Goal: Use online tool/utility

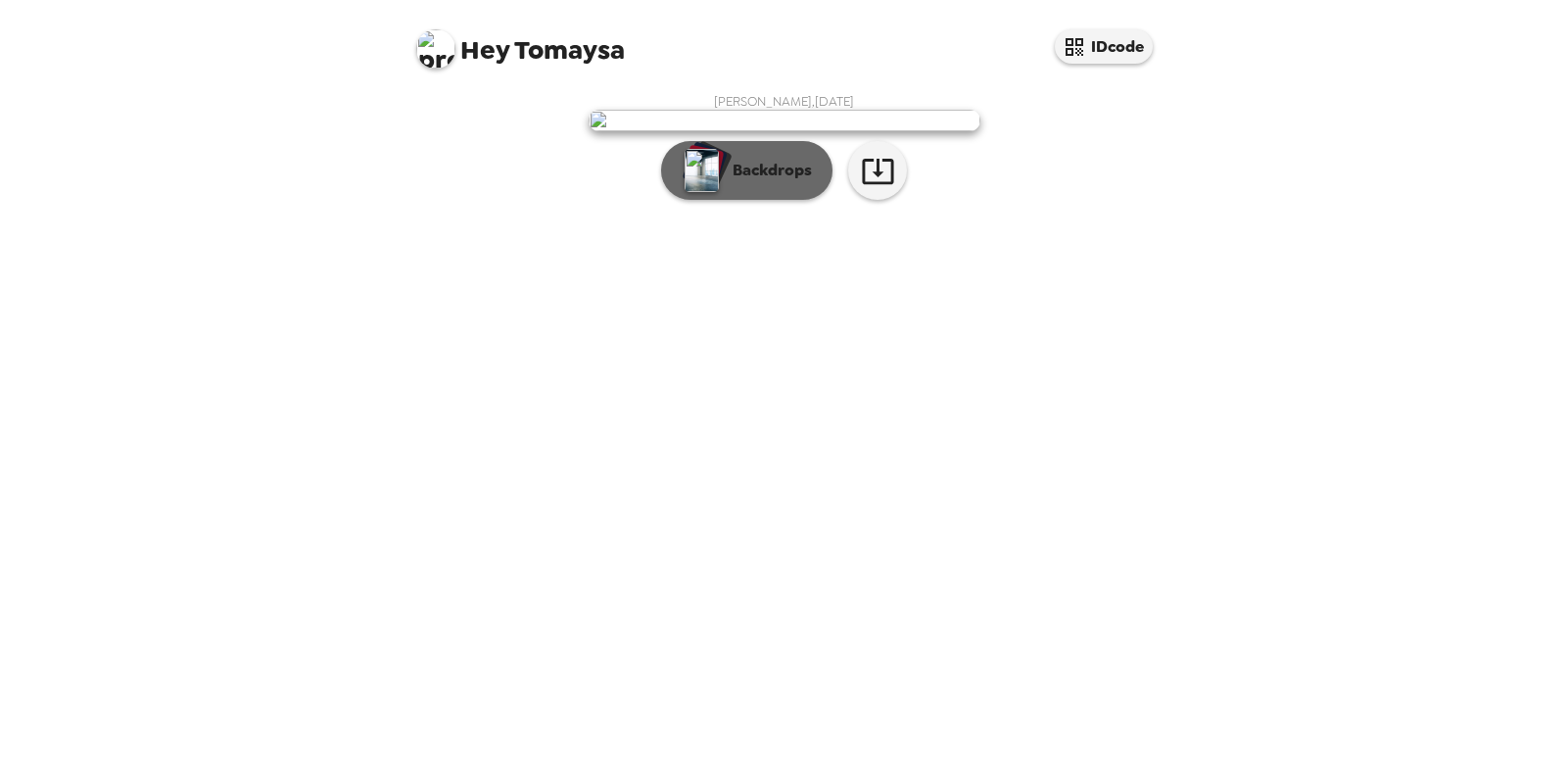
click at [764, 182] on p "Backdrops" at bounding box center [767, 170] width 89 height 24
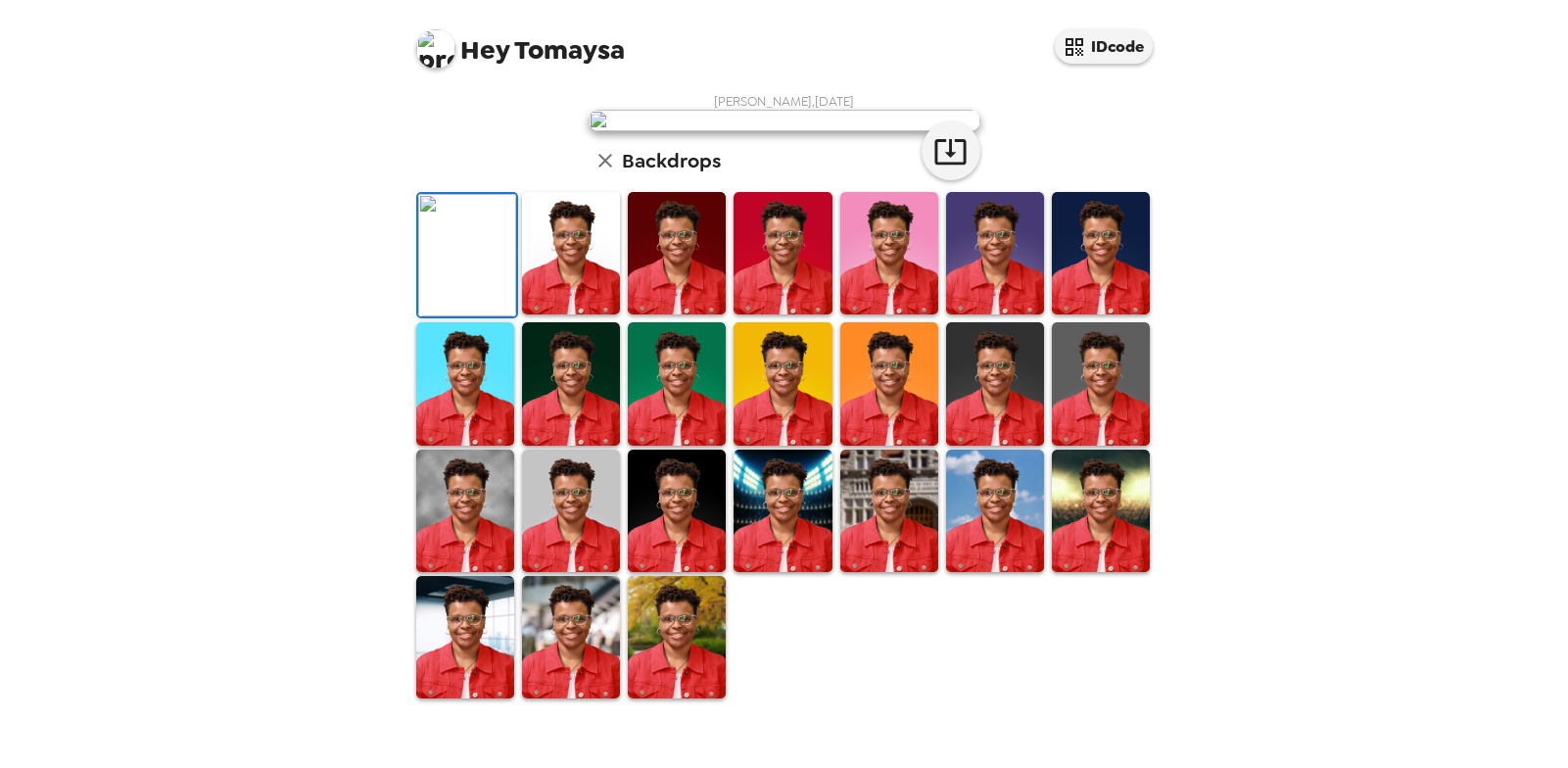
click at [685, 315] on img at bounding box center [676, 253] width 98 height 123
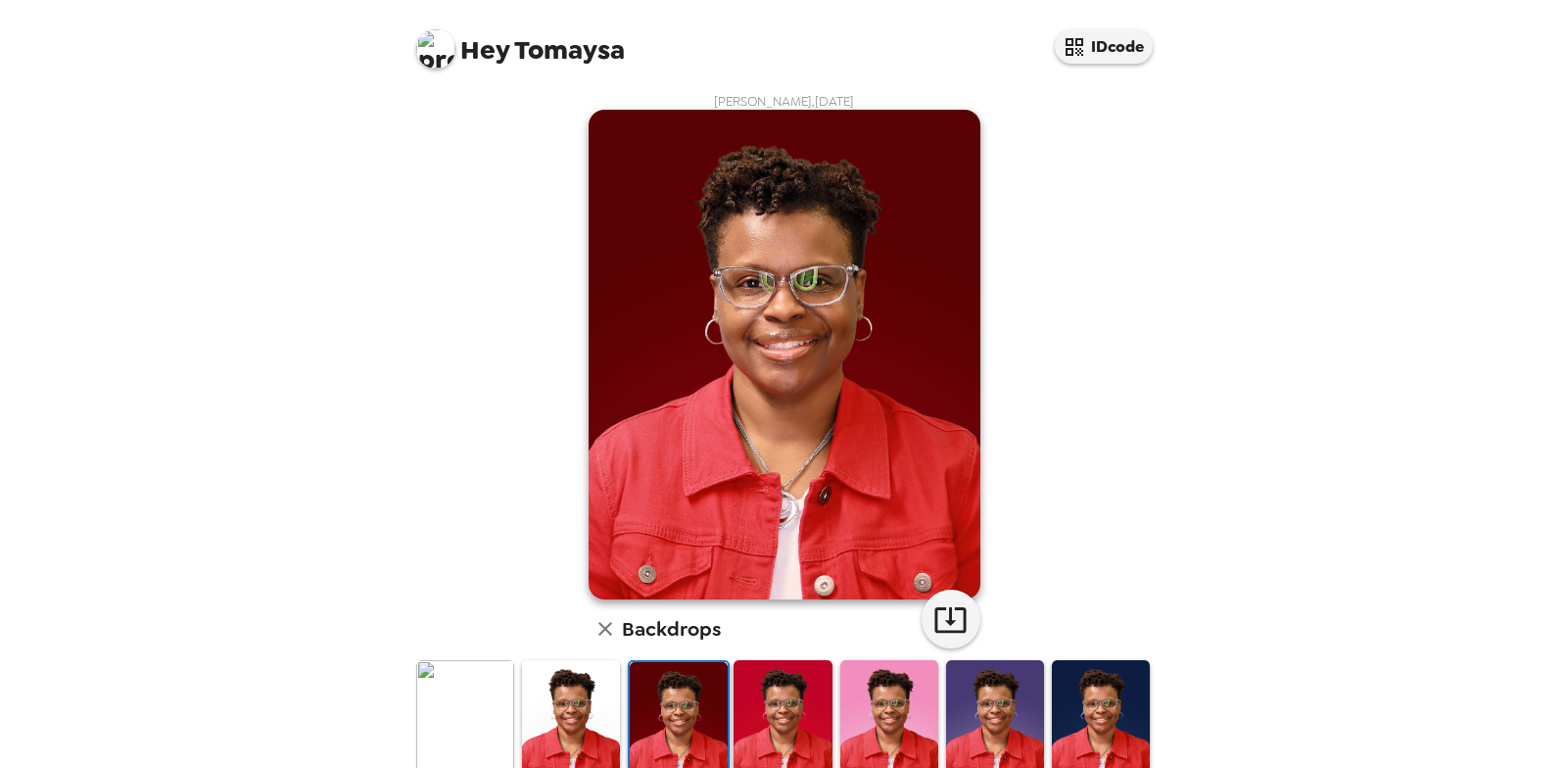
click at [740, 718] on img at bounding box center [782, 721] width 98 height 123
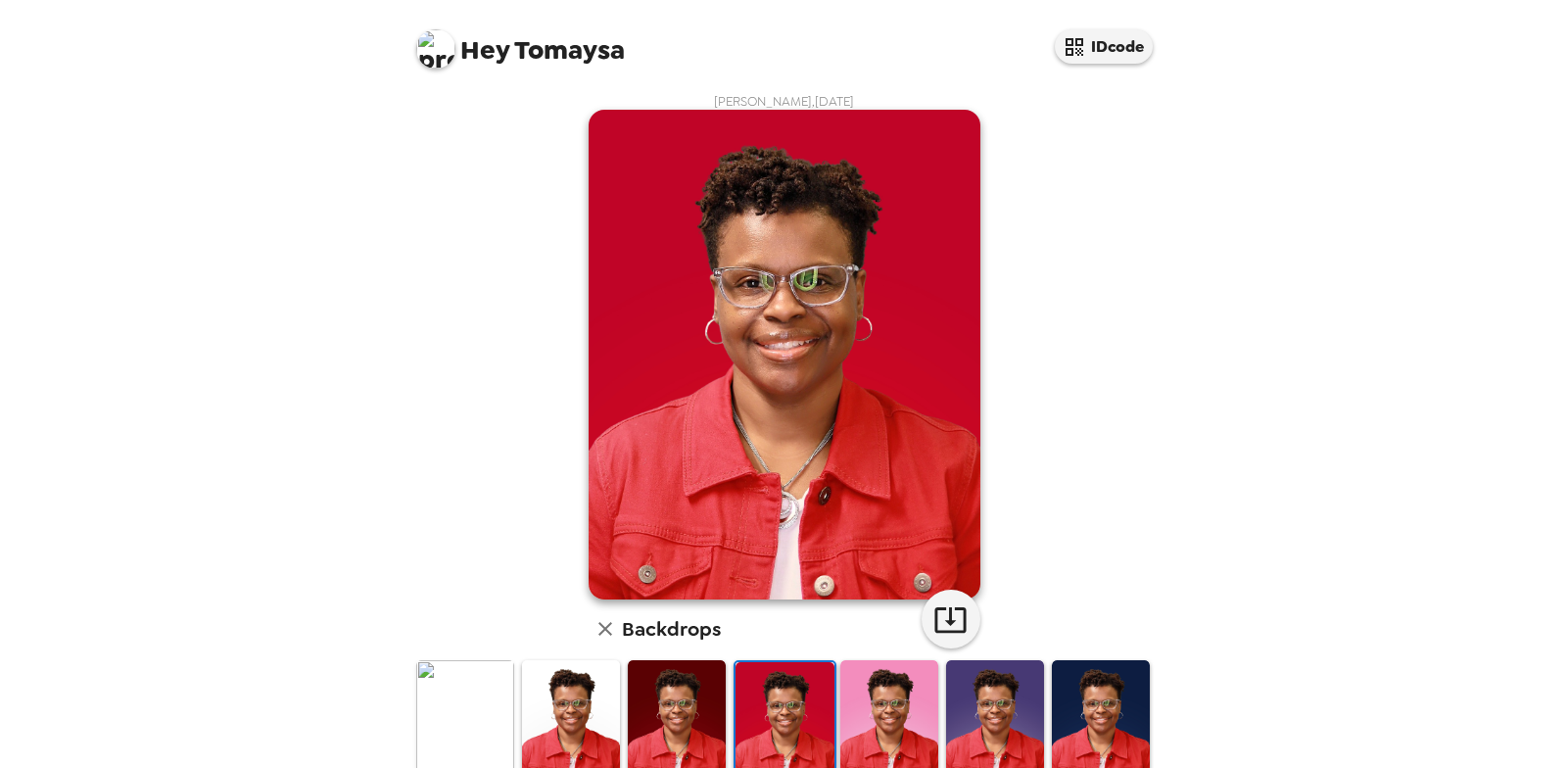
click at [919, 723] on img at bounding box center [889, 721] width 98 height 123
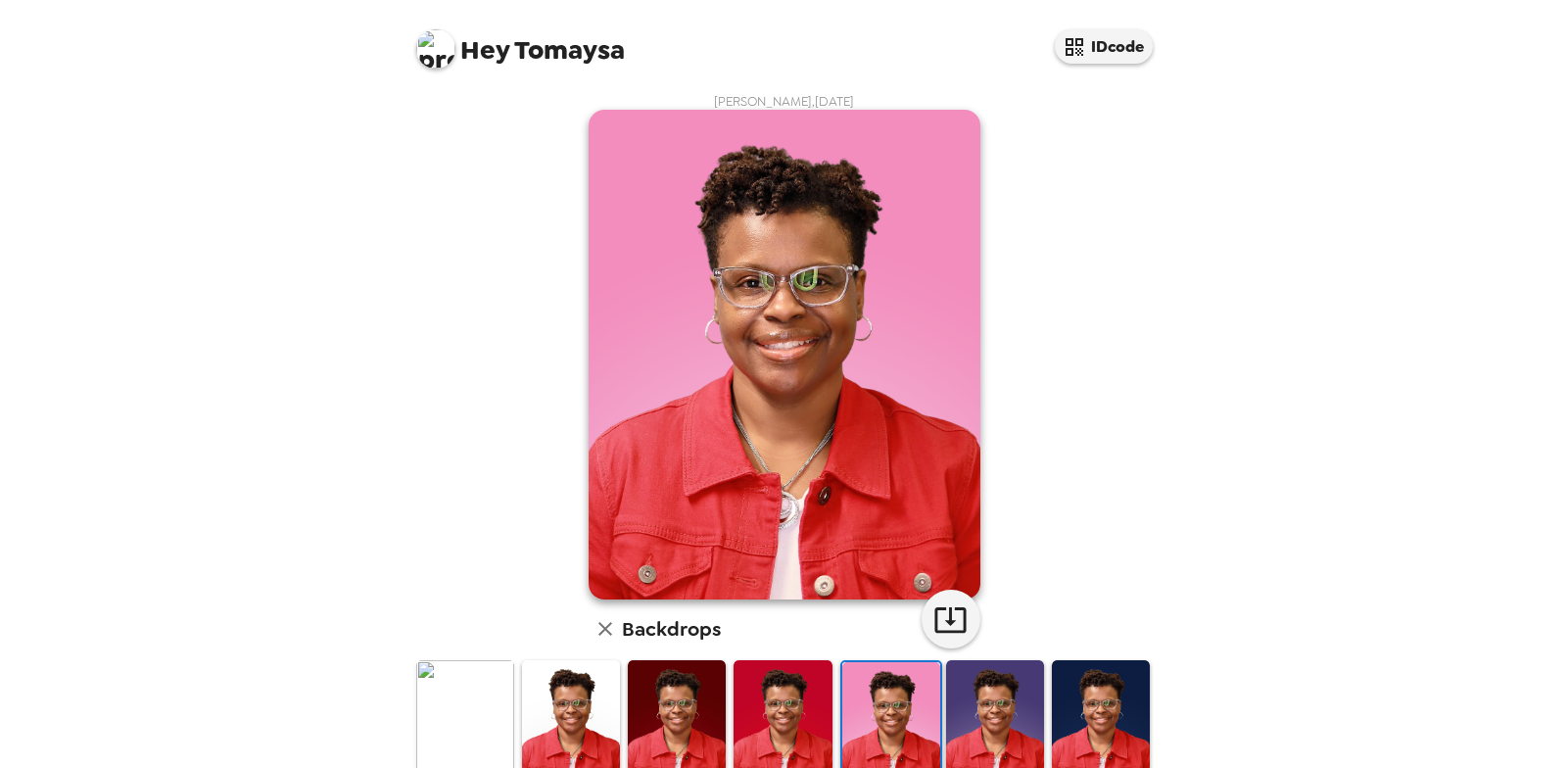
click at [1001, 723] on img at bounding box center [995, 721] width 98 height 123
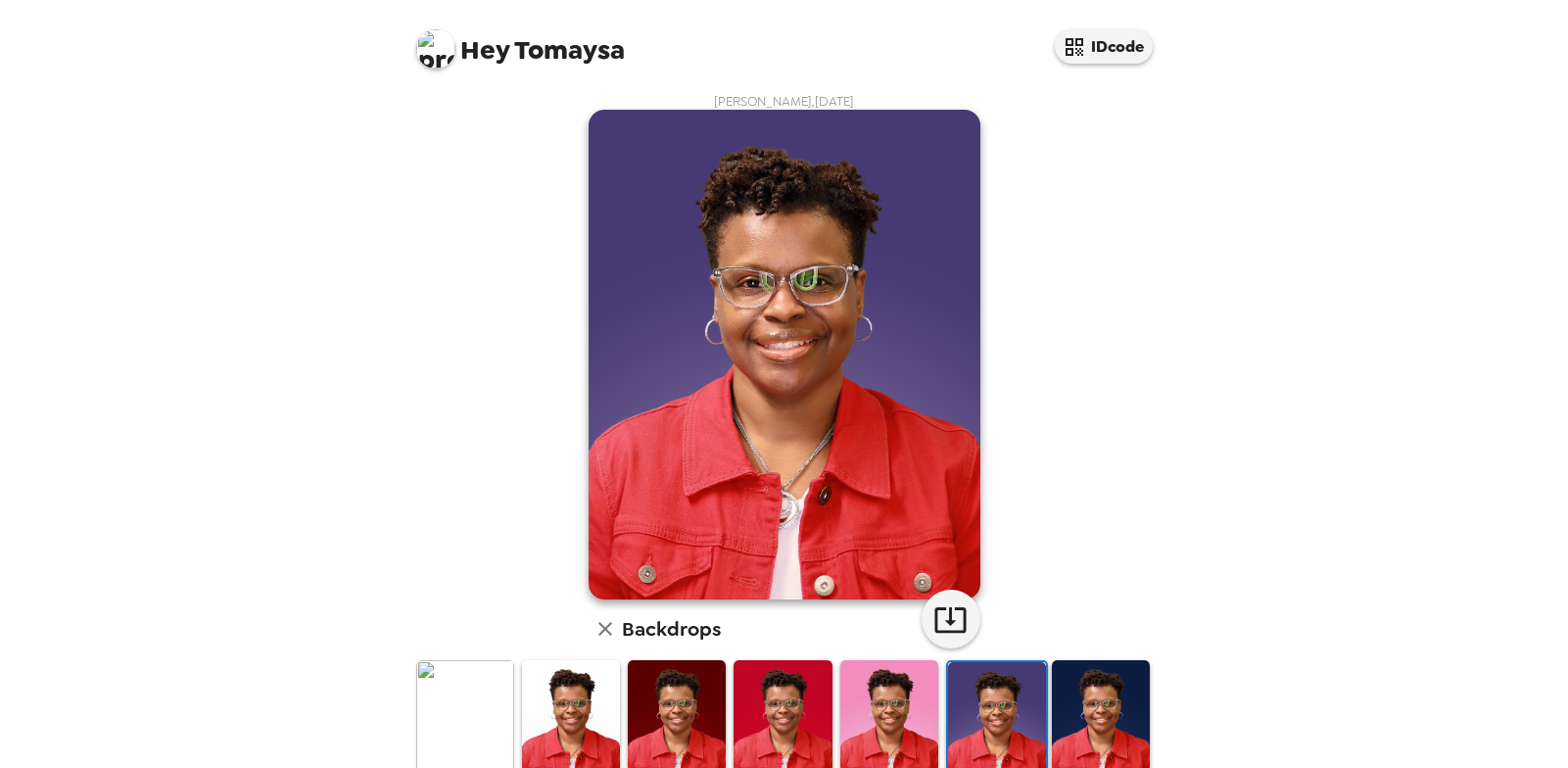
click at [1062, 733] on img at bounding box center [1101, 721] width 98 height 123
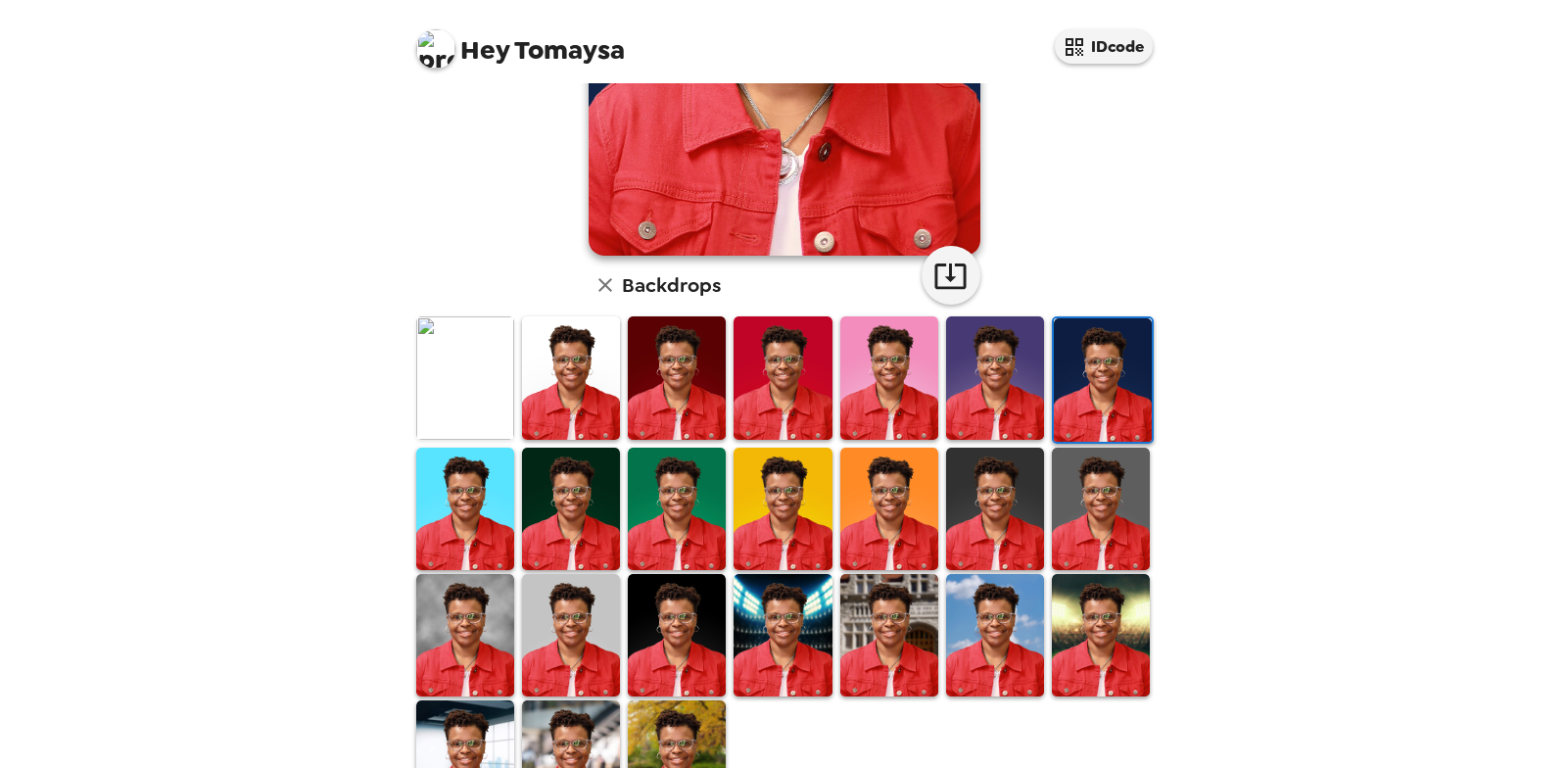
scroll to position [421, 0]
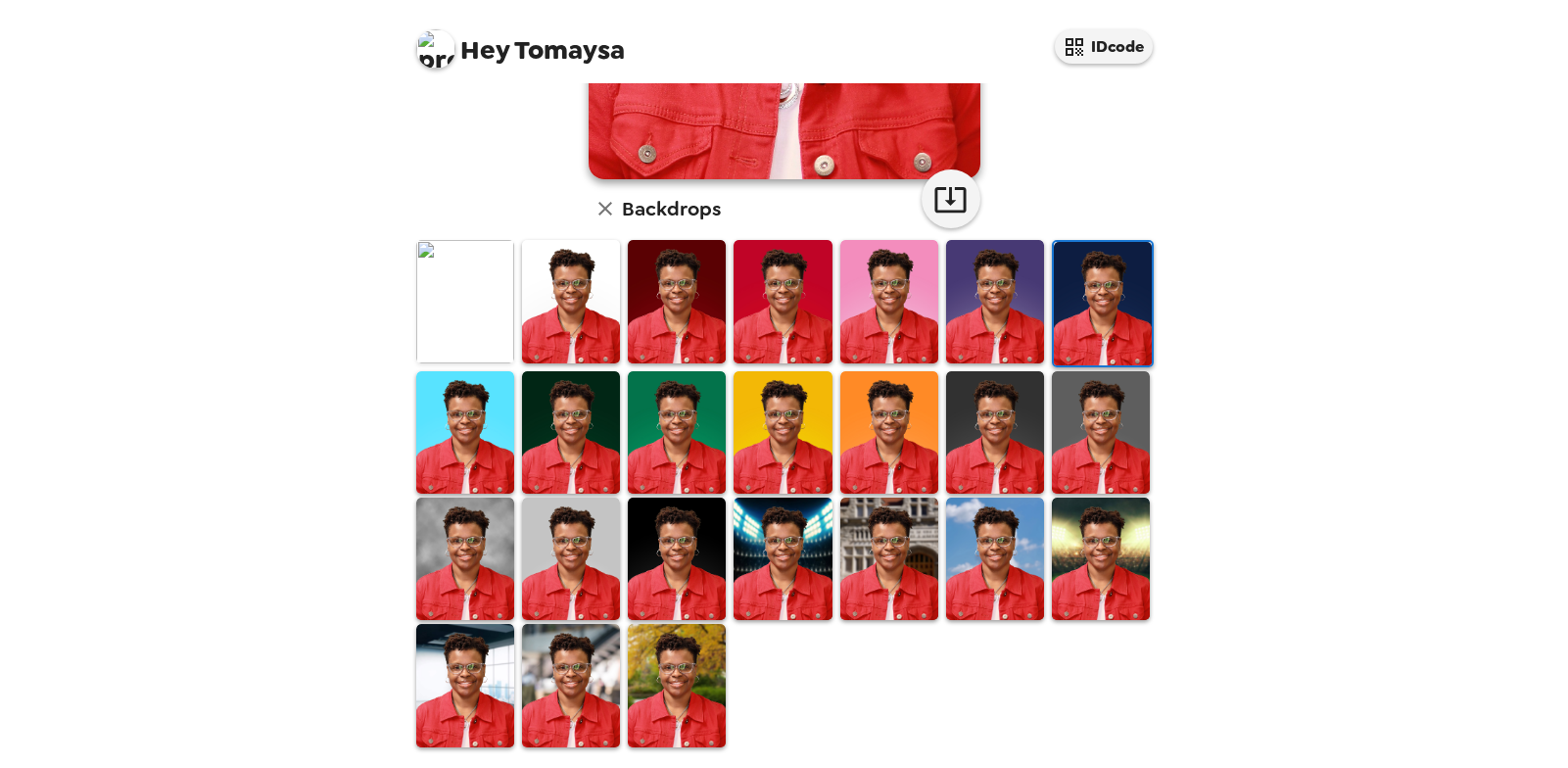
click at [697, 643] on img at bounding box center [676, 685] width 98 height 123
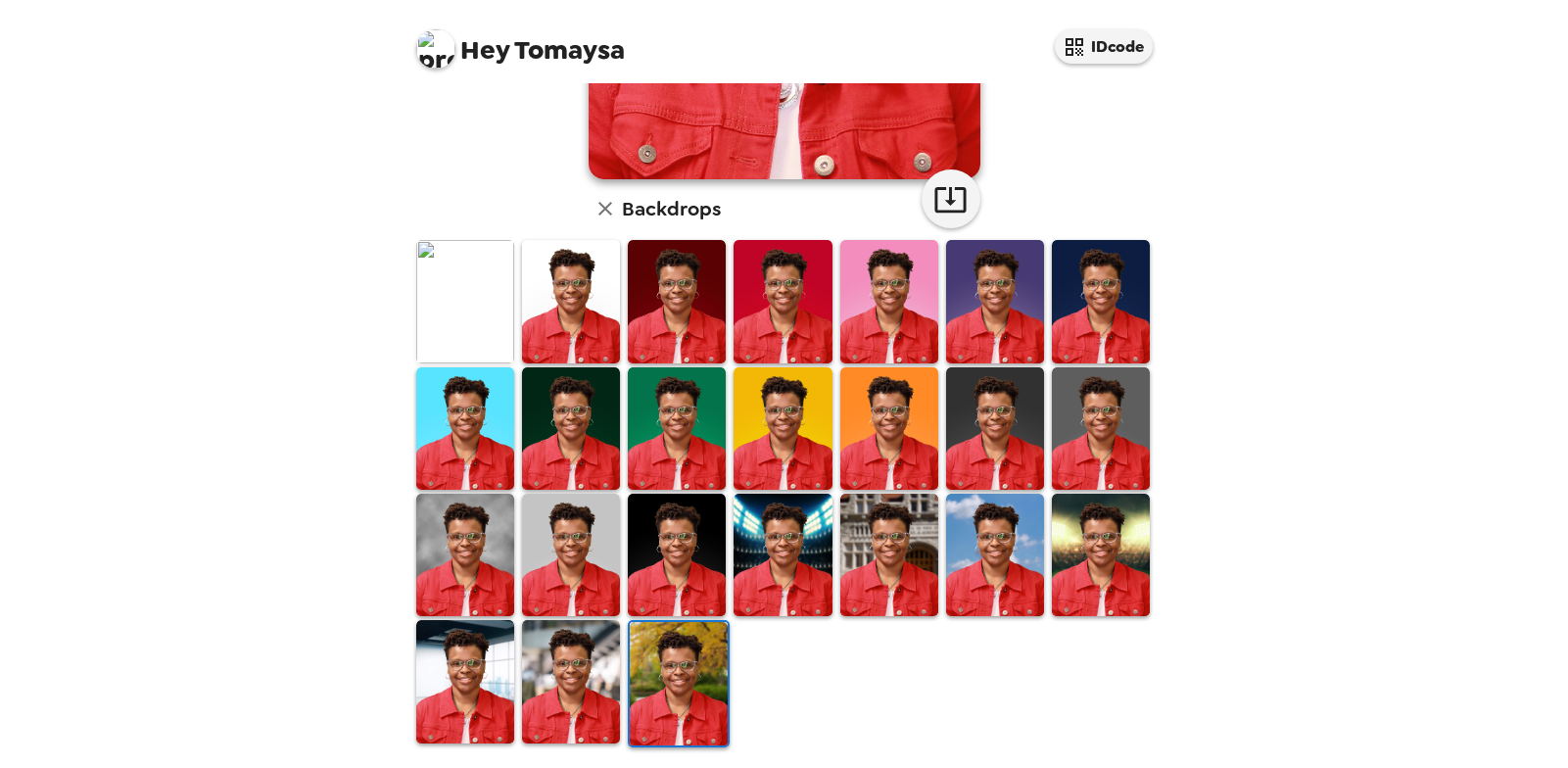
click at [588, 673] on img at bounding box center [570, 681] width 98 height 123
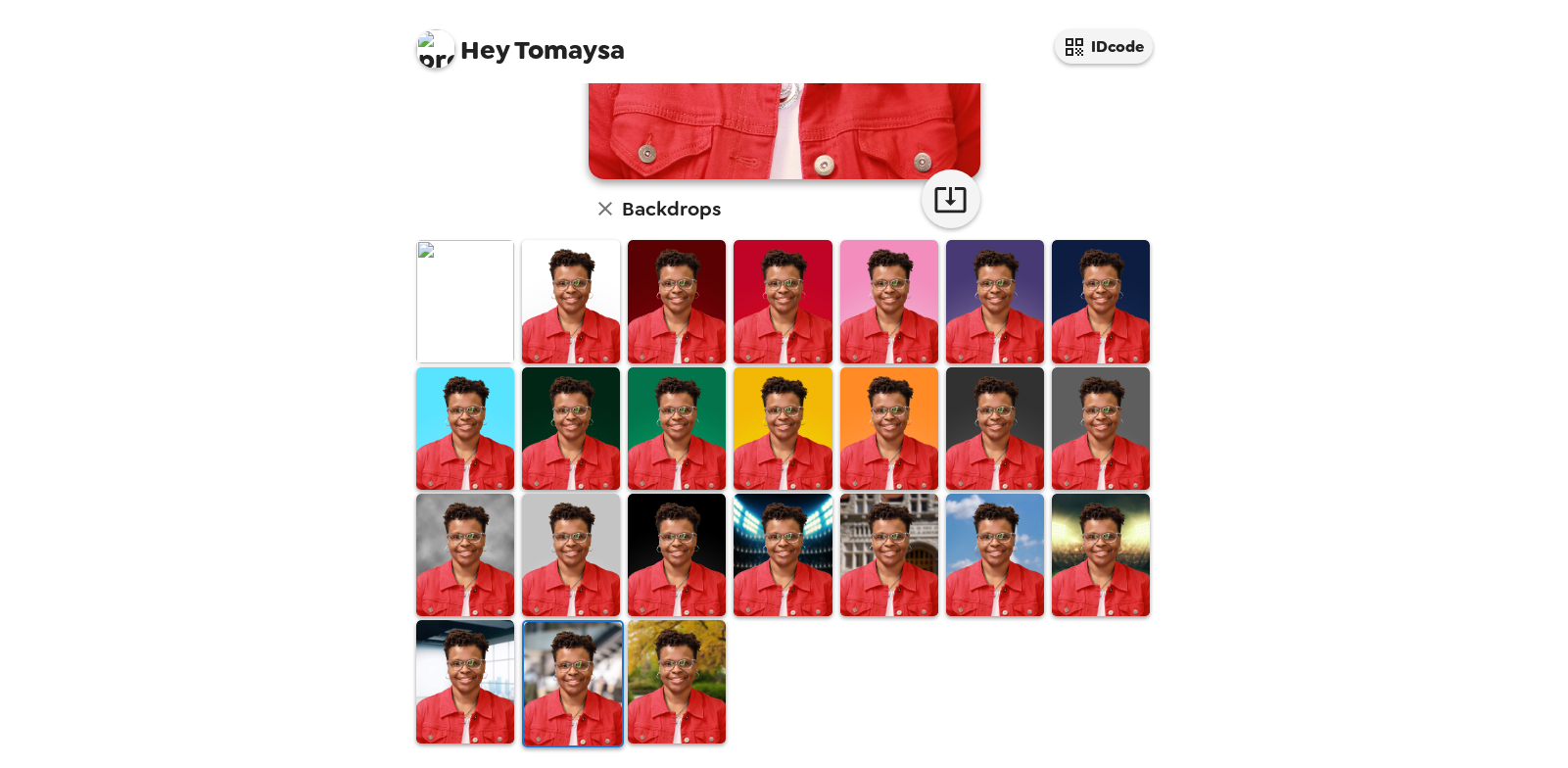
click at [483, 667] on img at bounding box center [465, 681] width 98 height 123
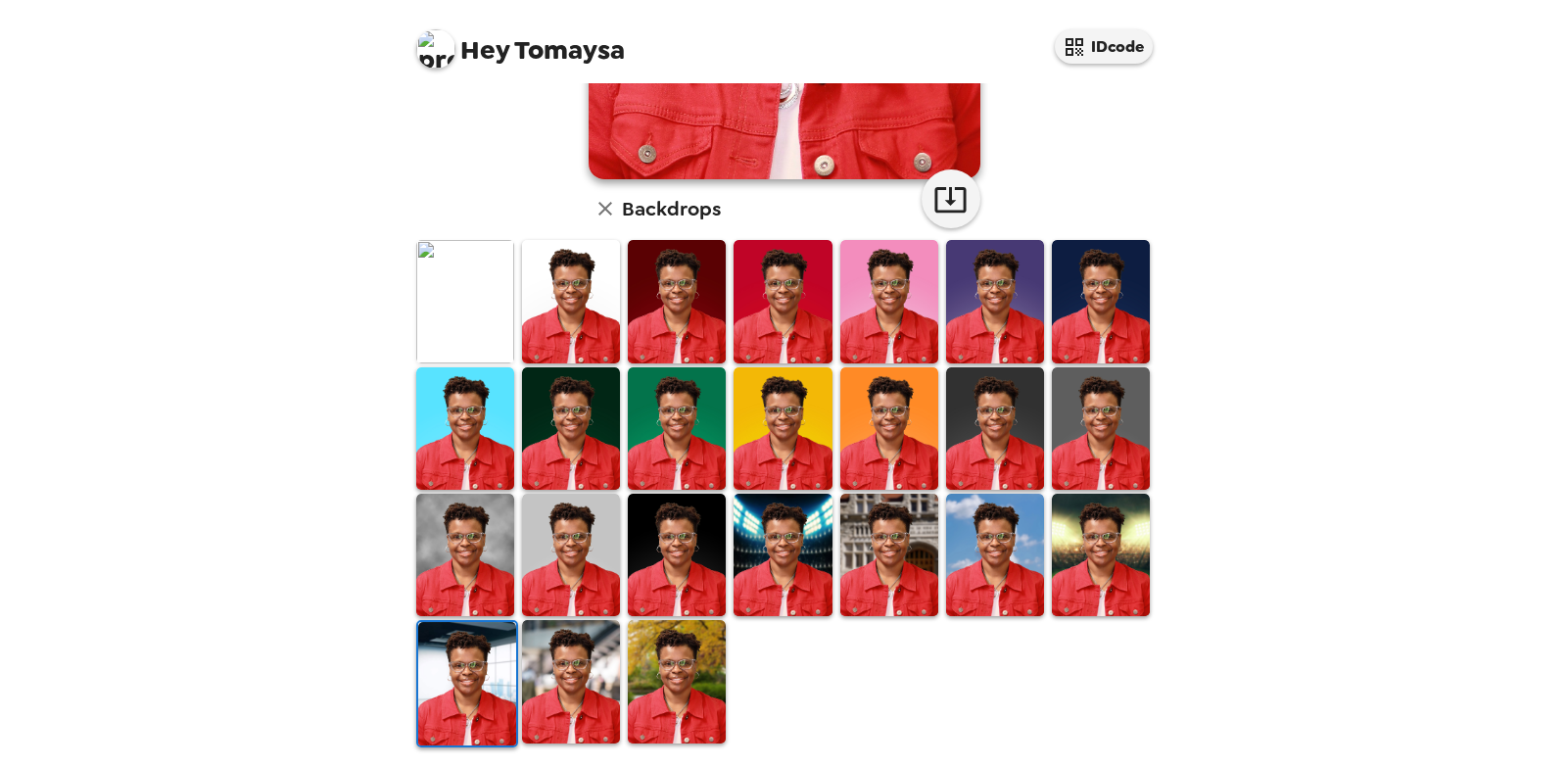
click at [473, 558] on img at bounding box center [465, 555] width 98 height 123
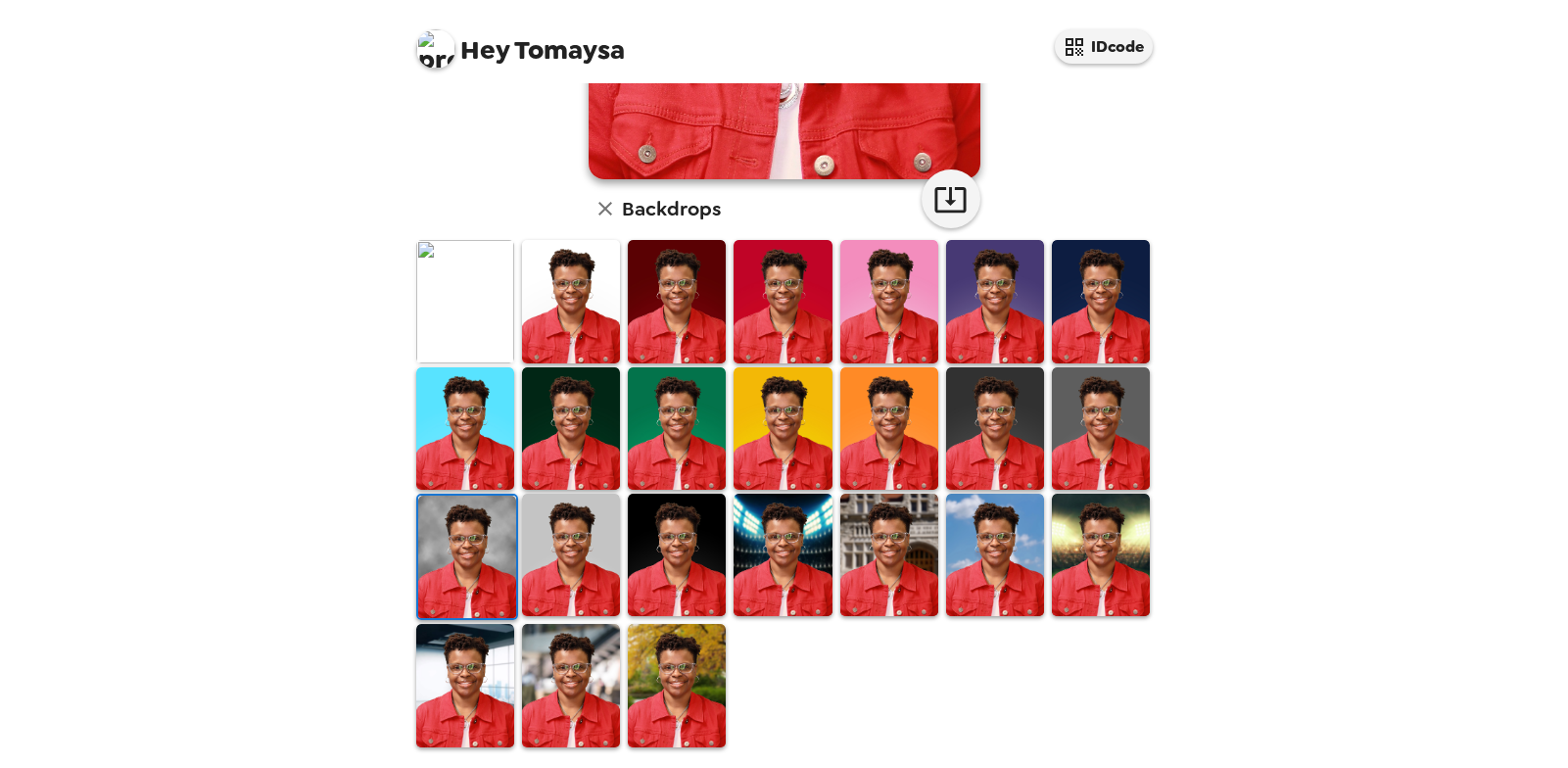
scroll to position [323, 0]
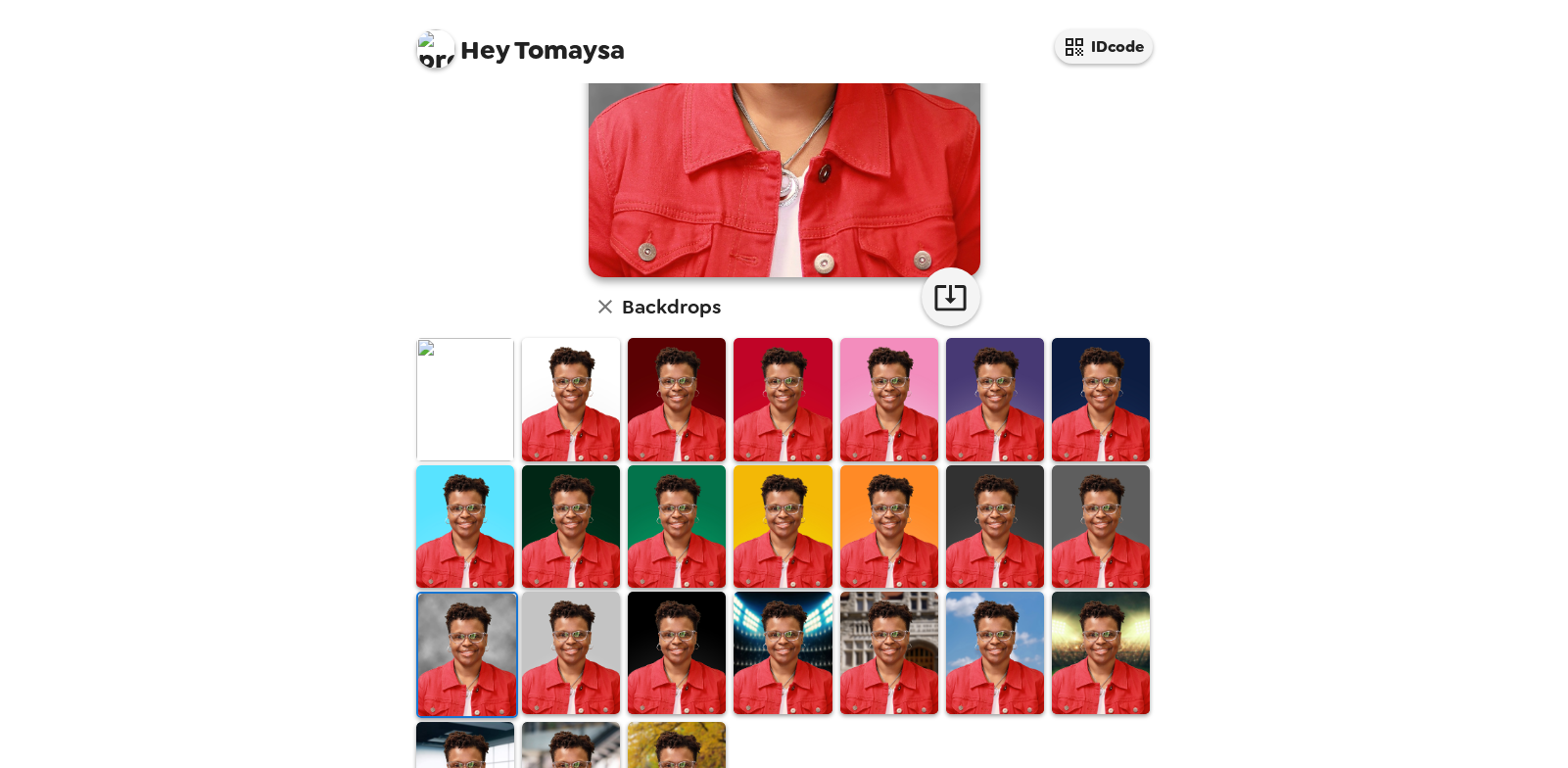
click at [471, 423] on img at bounding box center [465, 399] width 98 height 123
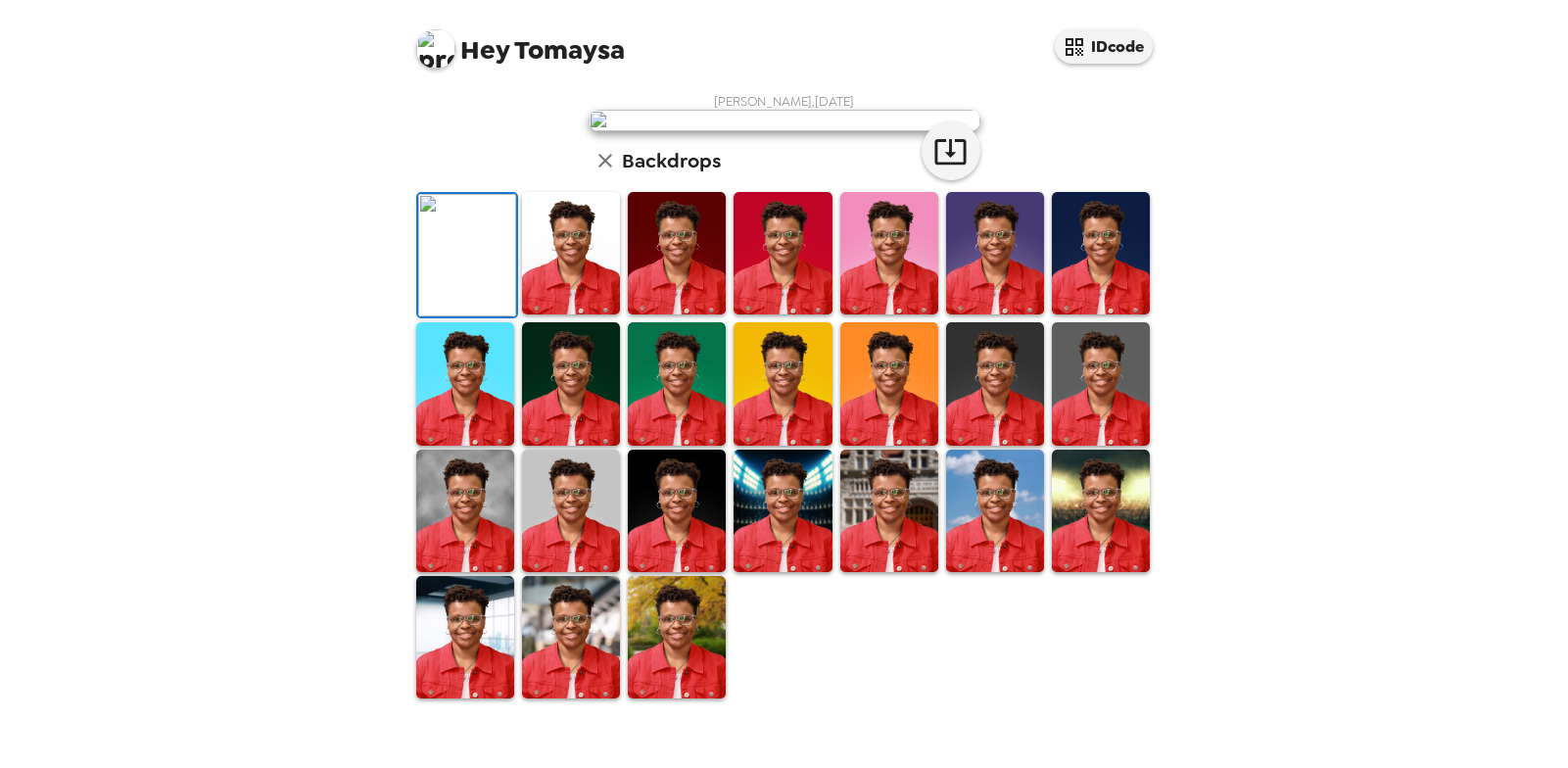
scroll to position [0, 0]
